Goal: Navigation & Orientation: Find specific page/section

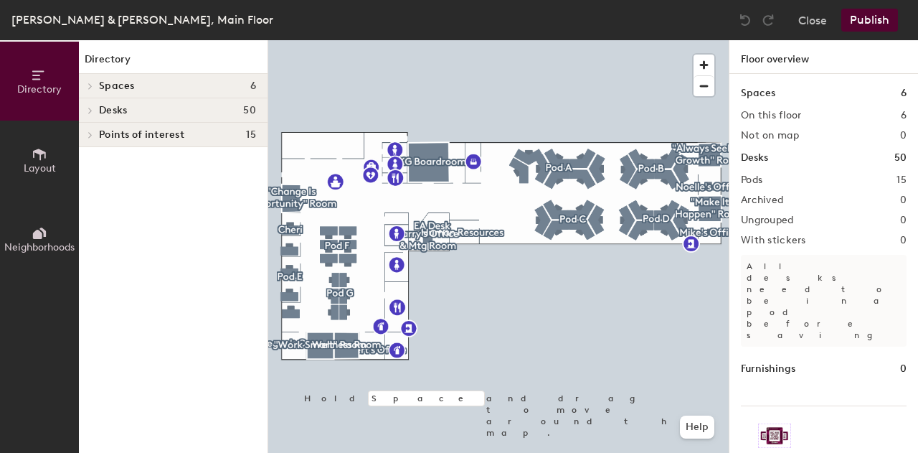
click at [236, 106] on h4 "Desks 50" at bounding box center [177, 110] width 157 height 11
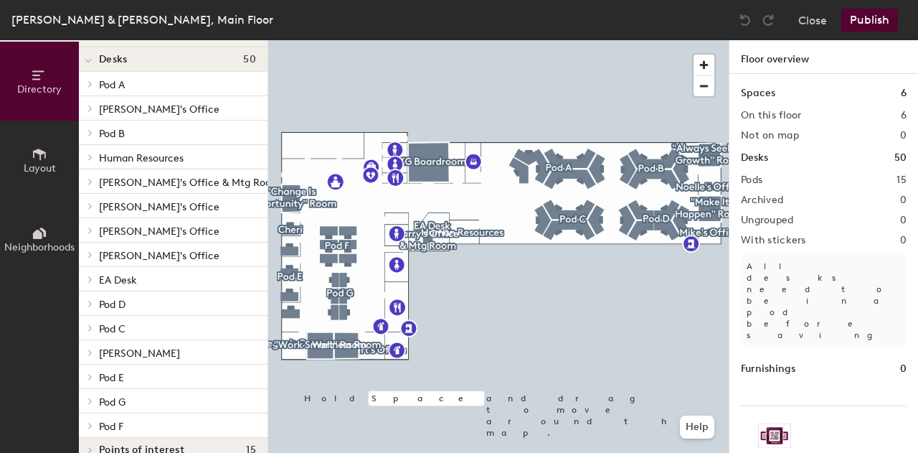
scroll to position [71, 0]
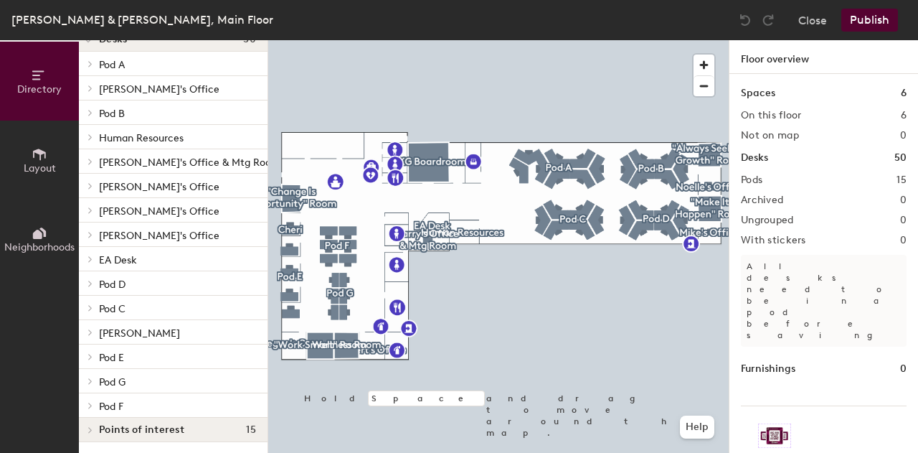
click at [43, 154] on icon at bounding box center [40, 154] width 16 height 16
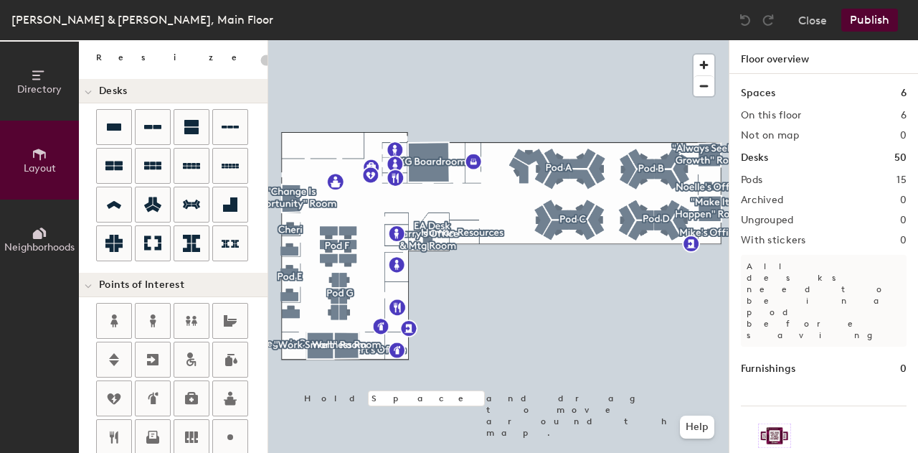
click at [39, 87] on span "Directory" at bounding box center [39, 89] width 44 height 12
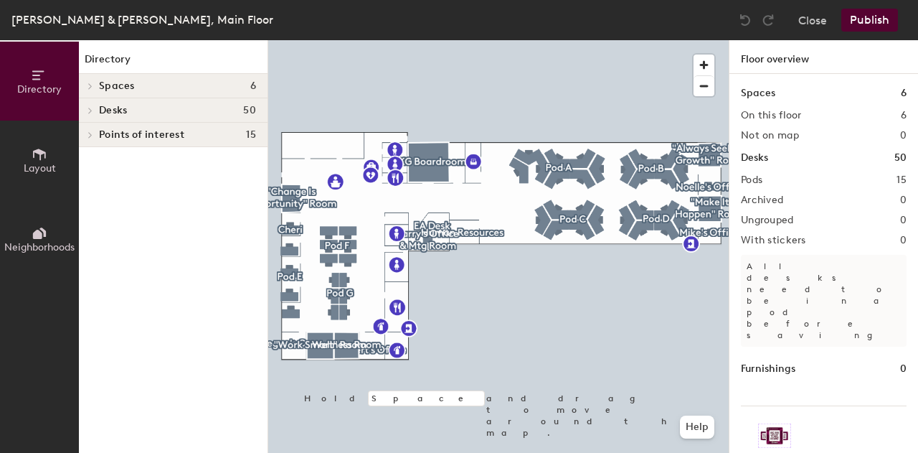
click at [35, 239] on icon at bounding box center [40, 233] width 16 height 16
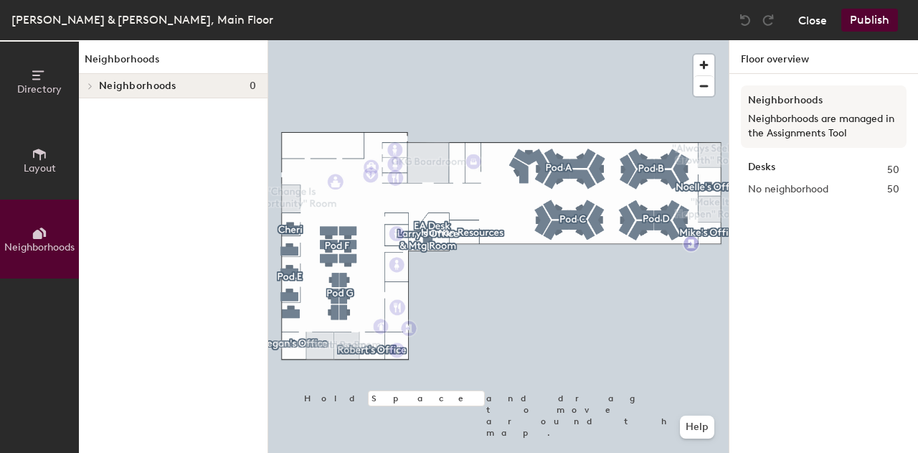
click at [819, 18] on button "Close" at bounding box center [812, 20] width 29 height 23
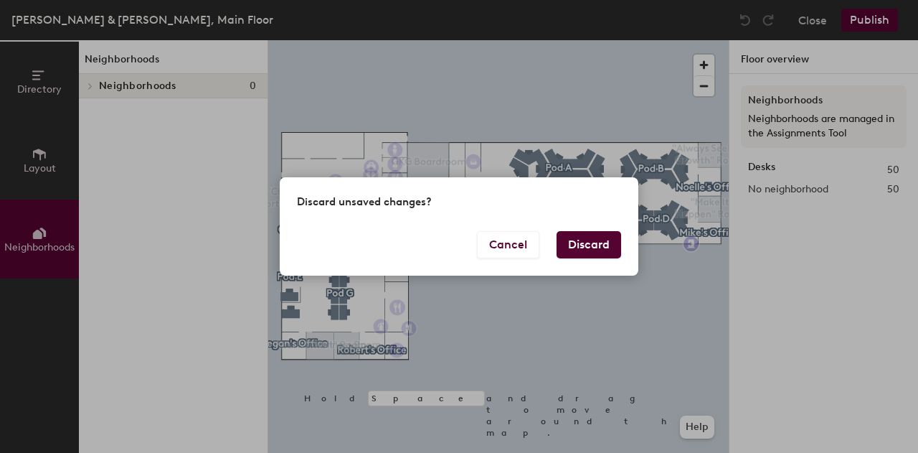
click at [593, 245] on button "Discard" at bounding box center [589, 244] width 65 height 27
